Goal: Task Accomplishment & Management: Use online tool/utility

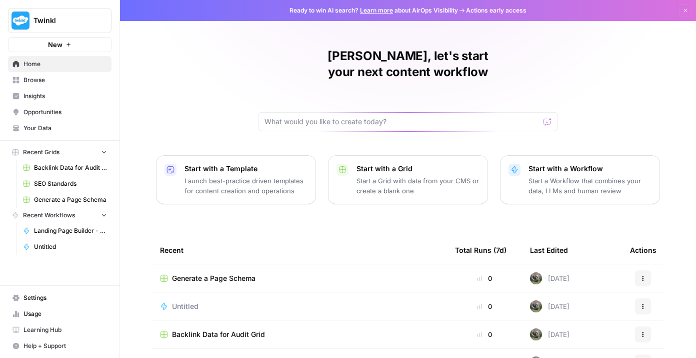
click at [64, 87] on link "Browse" at bounding box center [60, 80] width 104 height 16
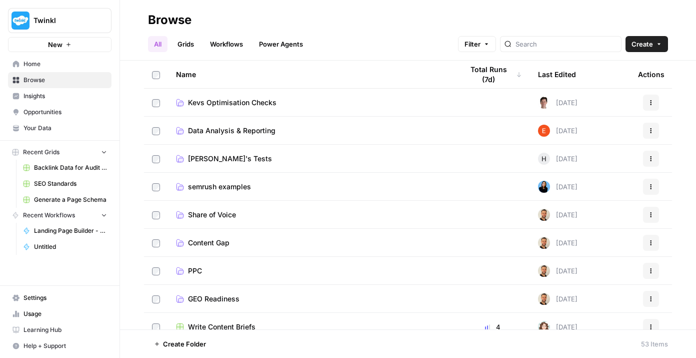
click at [566, 49] on div at bounding box center [561, 44] width 122 height 16
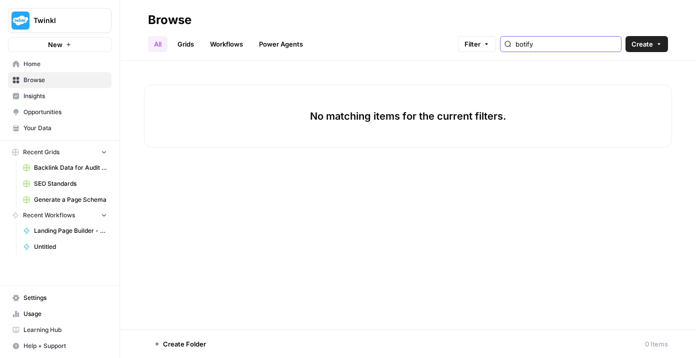
click at [615, 44] on input "botify" at bounding box center [567, 44] width 102 height 10
type input "botify"
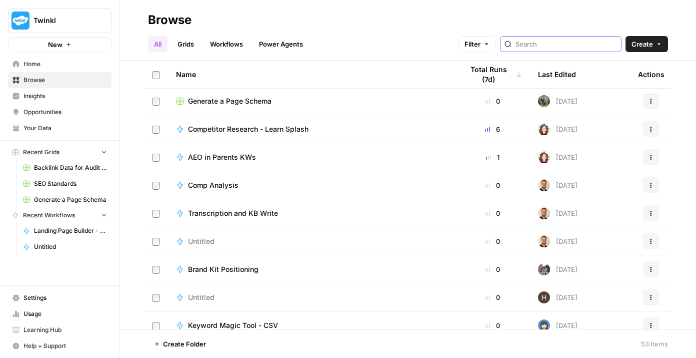
scroll to position [540, 0]
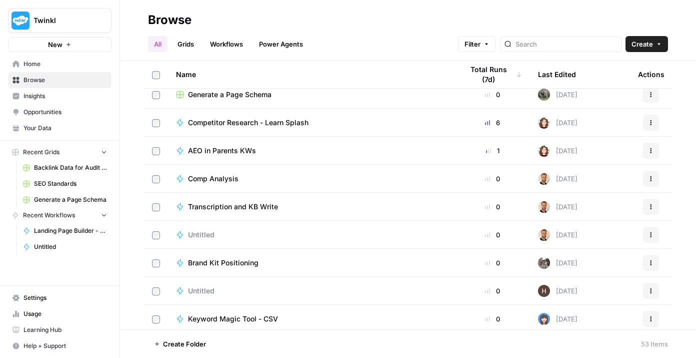
click at [192, 43] on link "Grids" at bounding box center [186, 44] width 29 height 16
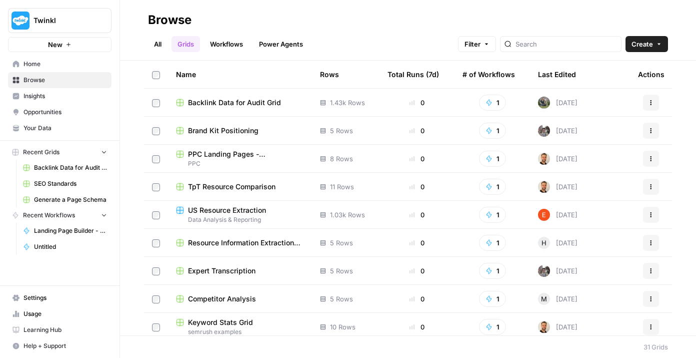
click at [240, 42] on link "Workflows" at bounding box center [226, 44] width 45 height 16
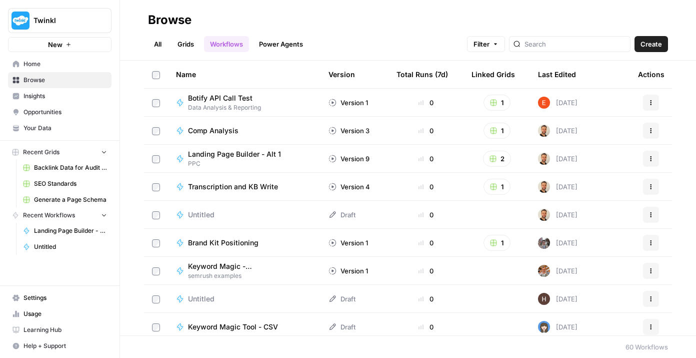
click at [240, 97] on span "Botify API Call Test" at bounding box center [220, 98] width 65 height 10
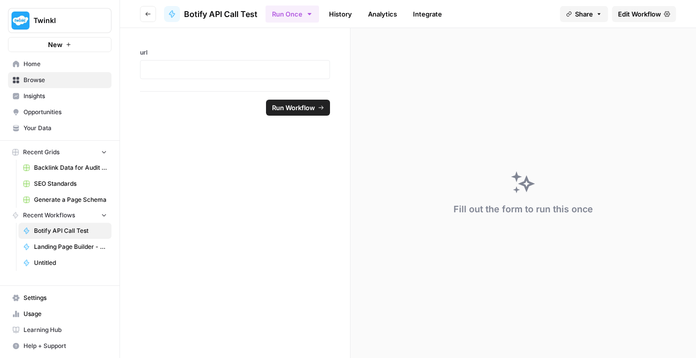
click at [639, 13] on span "Edit Workflow" at bounding box center [639, 14] width 43 height 10
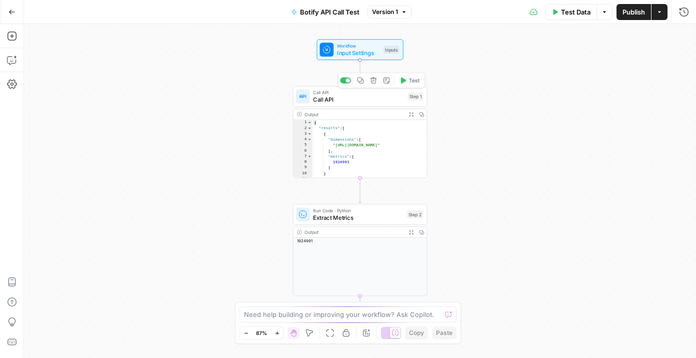
click at [361, 99] on span "Call API" at bounding box center [358, 99] width 91 height 9
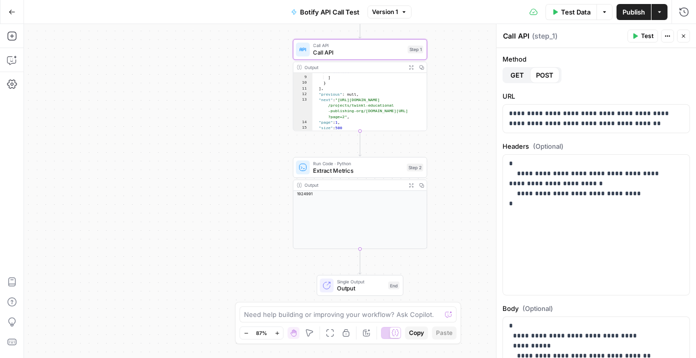
scroll to position [56, 0]
click at [334, 171] on span "Extract Metrics" at bounding box center [358, 170] width 90 height 9
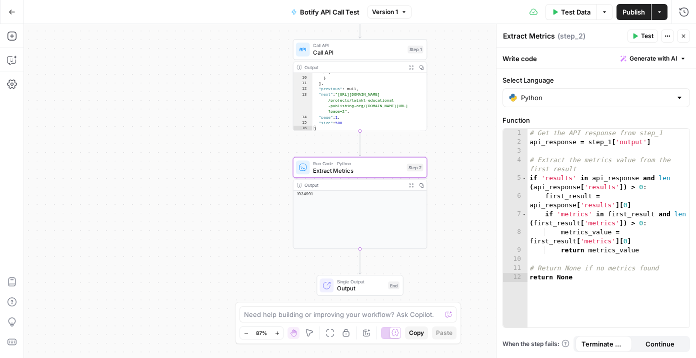
click at [685, 34] on icon "button" at bounding box center [684, 36] width 6 height 6
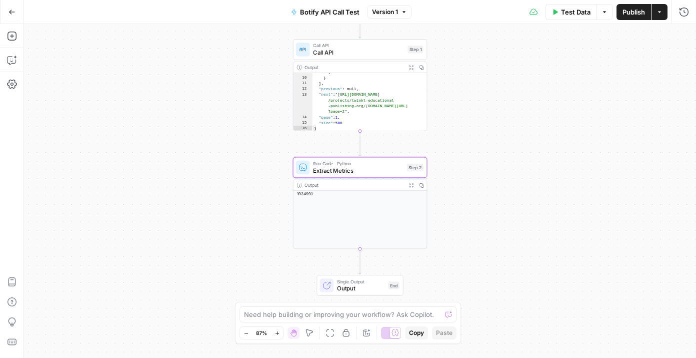
click at [349, 56] on span "Call API" at bounding box center [358, 52] width 91 height 9
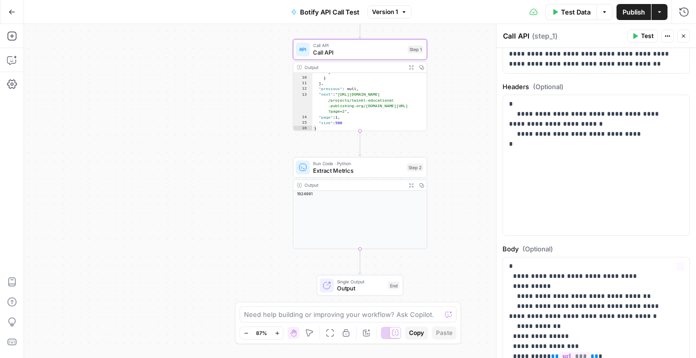
scroll to position [0, 0]
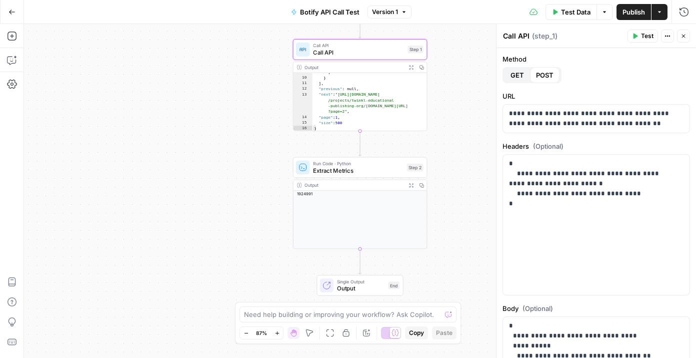
click at [14, 12] on icon "button" at bounding box center [12, 12] width 7 height 7
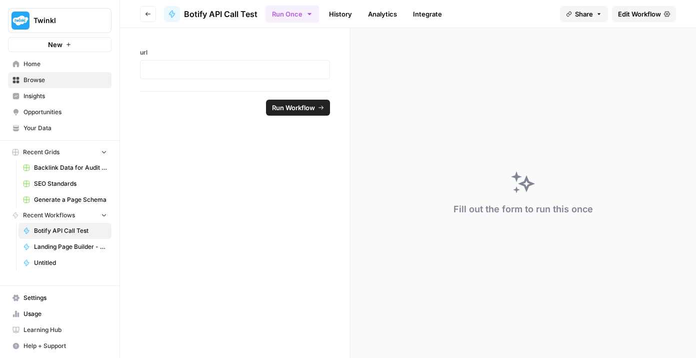
click at [145, 18] on button "Go back" at bounding box center [148, 14] width 16 height 16
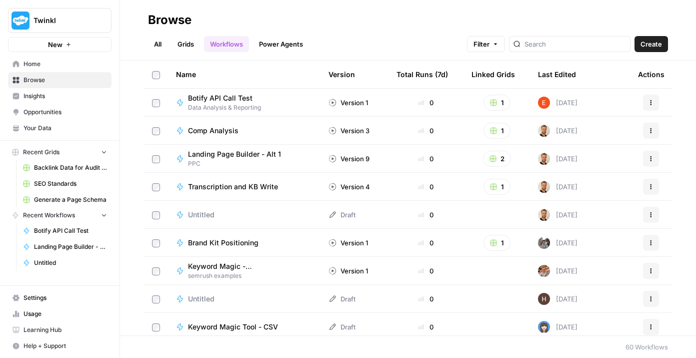
click at [180, 50] on link "Grids" at bounding box center [186, 44] width 29 height 16
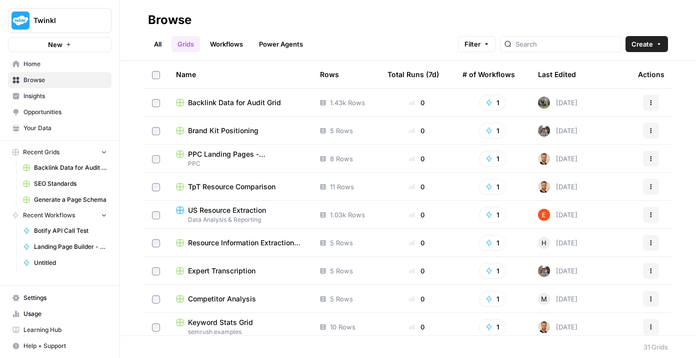
click at [544, 74] on div "Last Edited" at bounding box center [557, 75] width 38 height 28
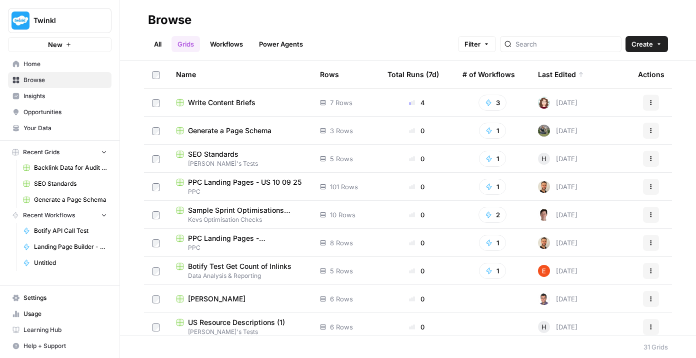
scroll to position [141, 0]
click at [235, 45] on link "Workflows" at bounding box center [226, 44] width 45 height 16
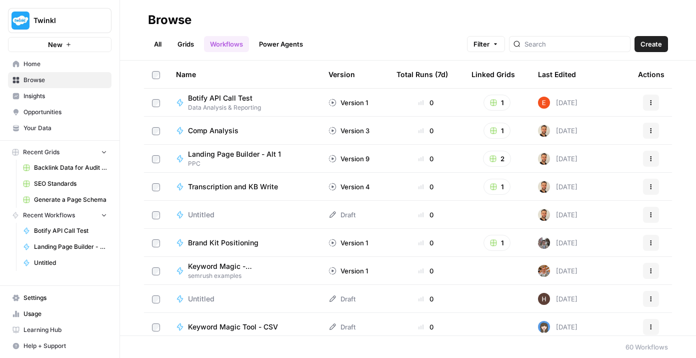
click at [247, 96] on span "Botify API Call Test" at bounding box center [220, 98] width 65 height 10
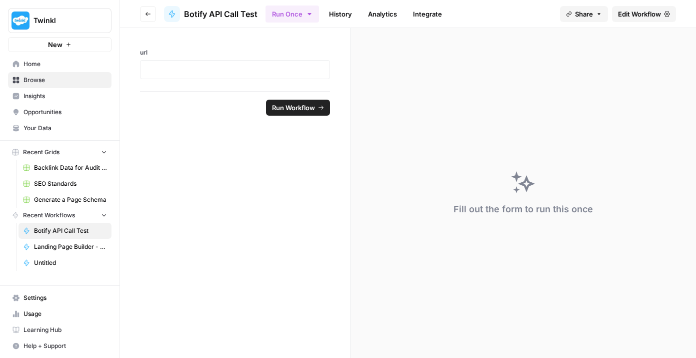
click at [642, 14] on span "Edit Workflow" at bounding box center [639, 14] width 43 height 10
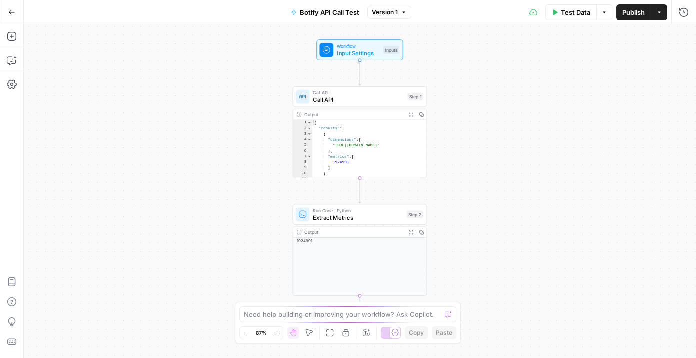
type textarea "**"
click at [355, 153] on div "{ "results" : [ { "dimensions" : [ "[URL][DOMAIN_NAME]" ] , "metrics" : [ 19249…" at bounding box center [367, 155] width 109 height 70
click at [350, 98] on span "Call API" at bounding box center [358, 99] width 91 height 9
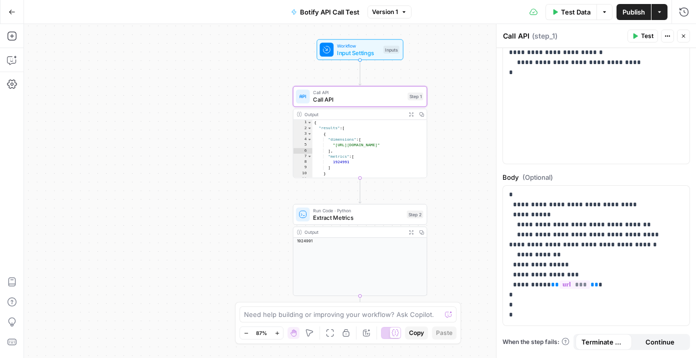
scroll to position [132, 0]
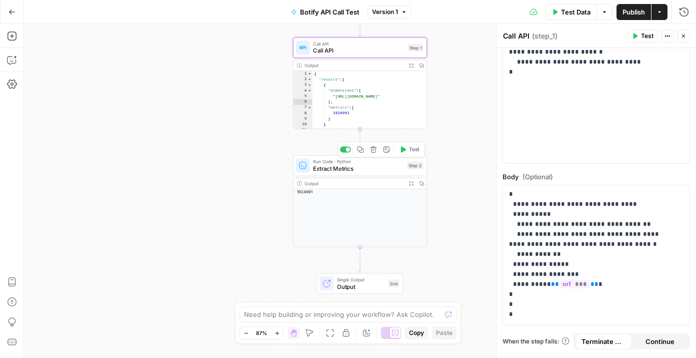
click at [352, 169] on span "Extract Metrics" at bounding box center [358, 168] width 90 height 9
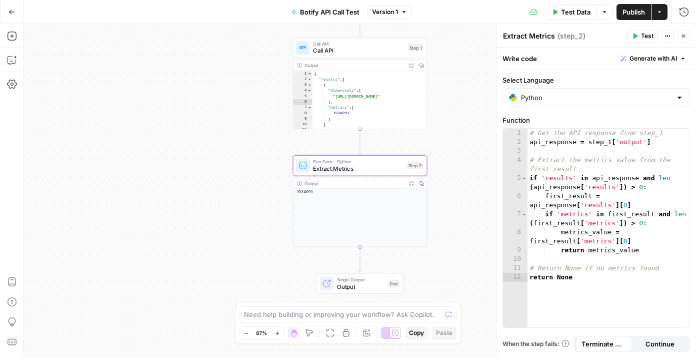
click at [359, 106] on div "{ "results" : [ { "dimensions" : [ "[URL][DOMAIN_NAME]" ] , "metrics" : [ 19249…" at bounding box center [367, 106] width 109 height 70
click at [341, 44] on span "Call API" at bounding box center [358, 43] width 91 height 7
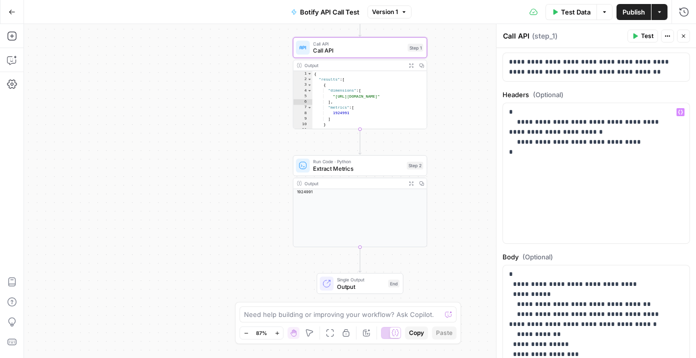
scroll to position [0, 0]
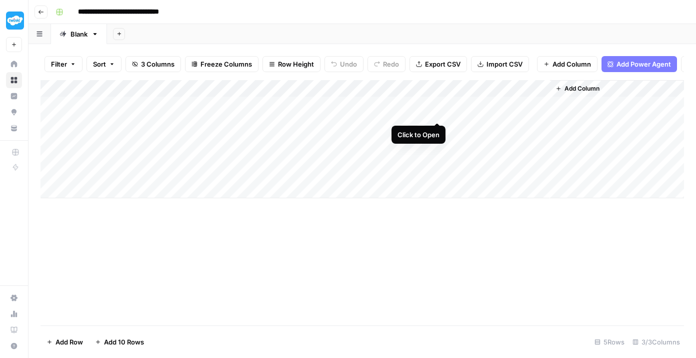
click at [437, 111] on div "Add Column" at bounding box center [363, 139] width 644 height 118
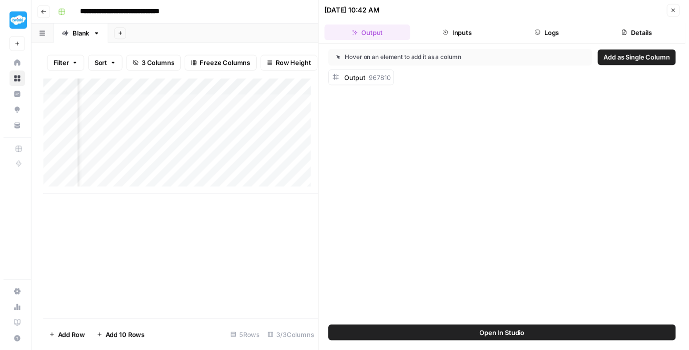
scroll to position [0, 215]
click at [467, 34] on button "Inputs" at bounding box center [463, 33] width 88 height 16
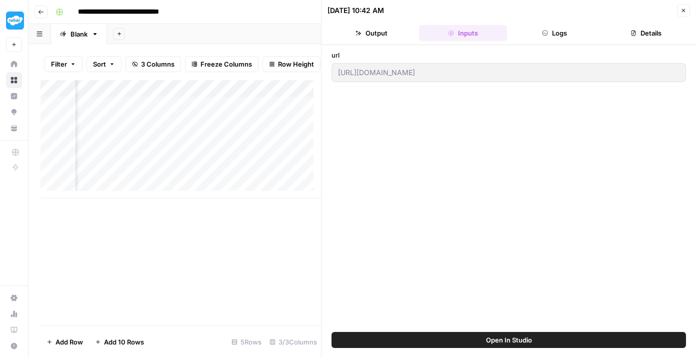
click at [538, 39] on button "Logs" at bounding box center [555, 33] width 88 height 16
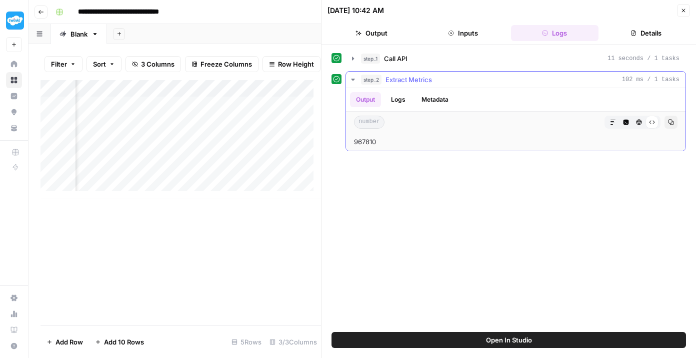
click at [396, 82] on span "Extract Metrics" at bounding box center [409, 80] width 47 height 10
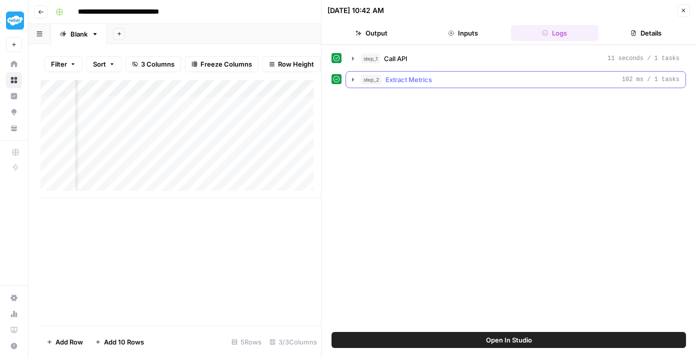
click at [396, 82] on span "Extract Metrics" at bounding box center [409, 80] width 47 height 10
click at [662, 23] on header "09/25/25 at 10:42 AM Close Output Inputs Logs Details" at bounding box center [509, 22] width 375 height 45
click at [655, 28] on button "Details" at bounding box center [647, 33] width 88 height 16
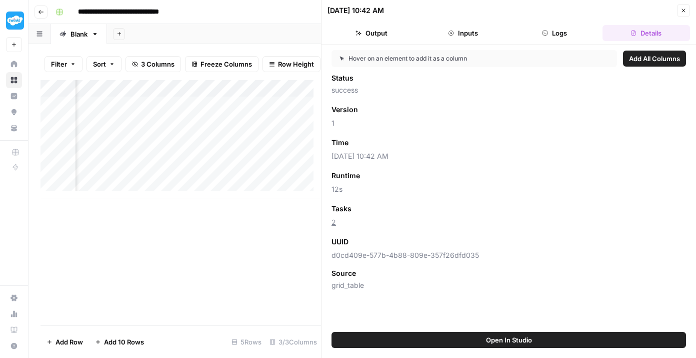
click at [676, 10] on div "09/25/25 at 10:42 AM Close" at bounding box center [509, 10] width 363 height 13
click at [685, 10] on icon "button" at bounding box center [684, 11] width 6 height 6
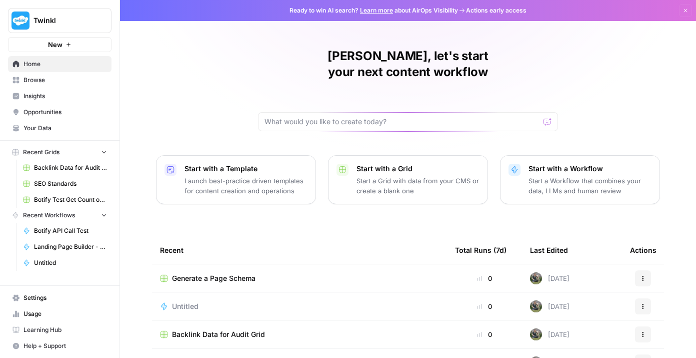
click at [59, 115] on span "Opportunities" at bounding box center [66, 112] width 84 height 9
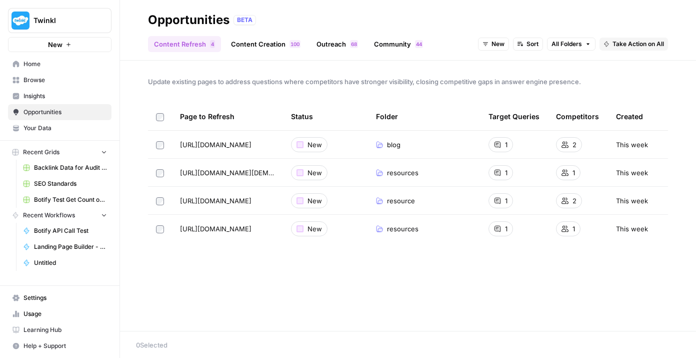
click at [54, 127] on span "Your Data" at bounding box center [66, 128] width 84 height 9
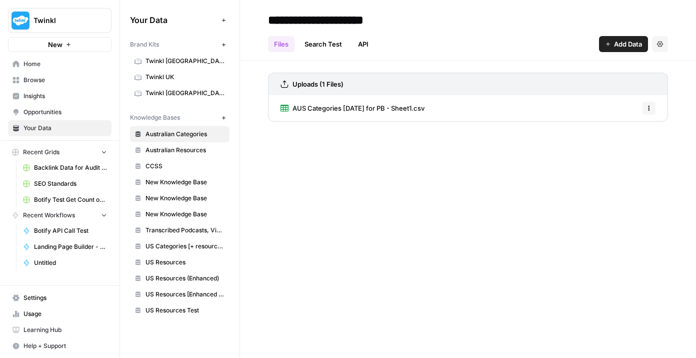
click at [59, 63] on span "Home" at bounding box center [66, 64] width 84 height 9
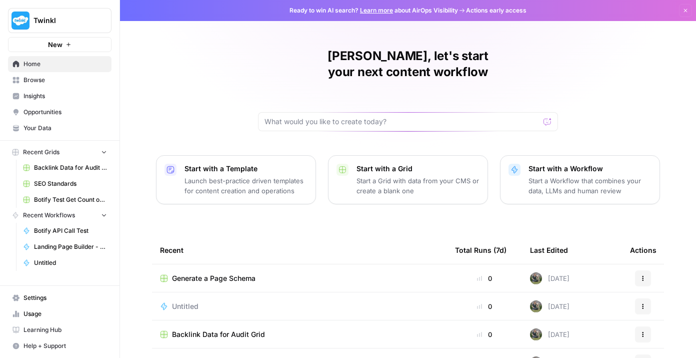
click at [64, 48] on button "New" at bounding box center [60, 44] width 104 height 15
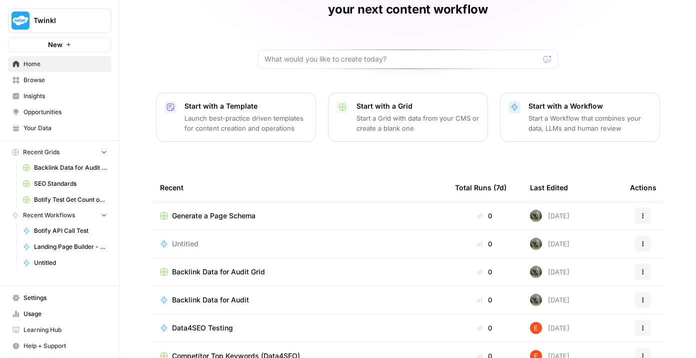
scroll to position [88, 0]
